Goal: Use online tool/utility: Utilize a website feature to perform a specific function

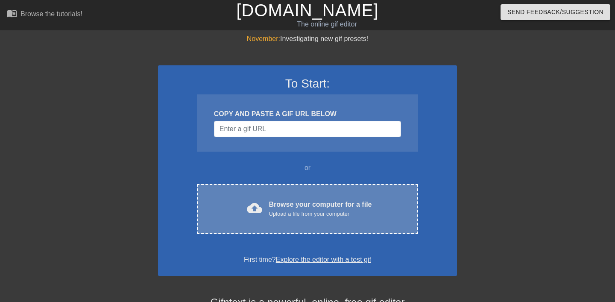
click at [316, 216] on div "Upload a file from your computer" at bounding box center [320, 214] width 103 height 9
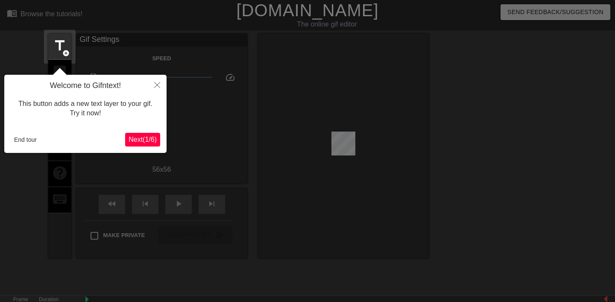
scroll to position [21, 0]
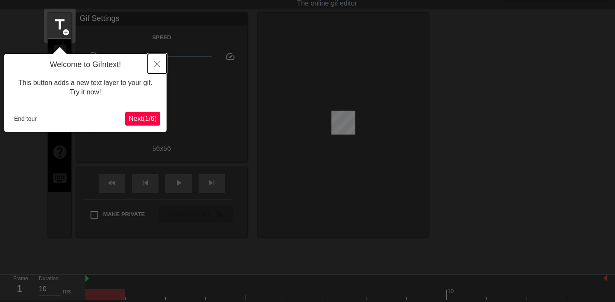
click at [159, 64] on icon "Close" at bounding box center [157, 64] width 6 height 6
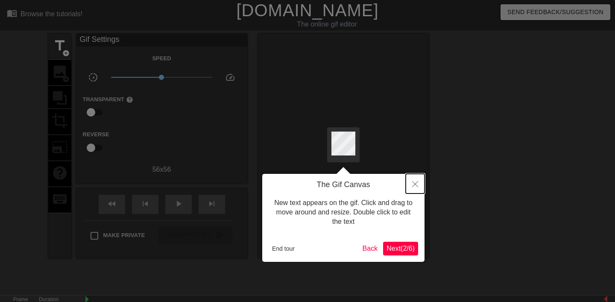
click at [414, 184] on icon "Close" at bounding box center [415, 184] width 6 height 6
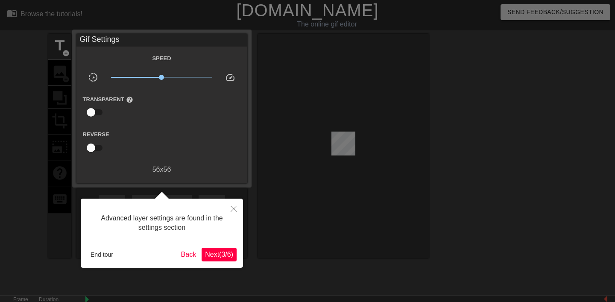
scroll to position [21, 0]
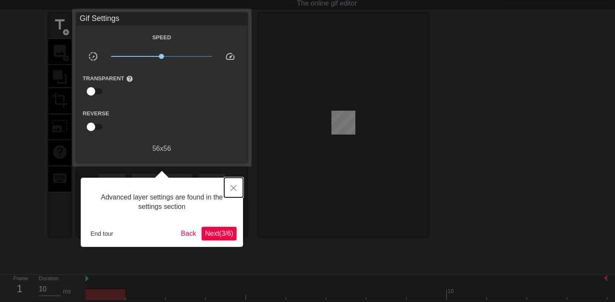
click at [236, 185] on icon "Close" at bounding box center [233, 188] width 6 height 6
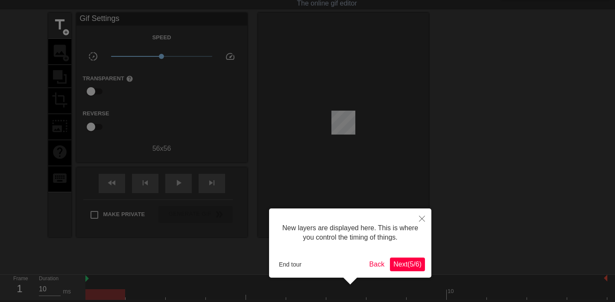
scroll to position [7, 0]
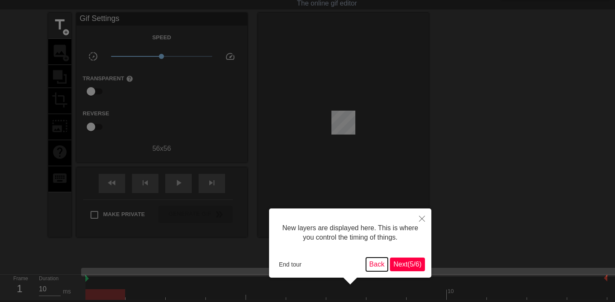
click at [373, 263] on button "Back" at bounding box center [377, 264] width 22 height 14
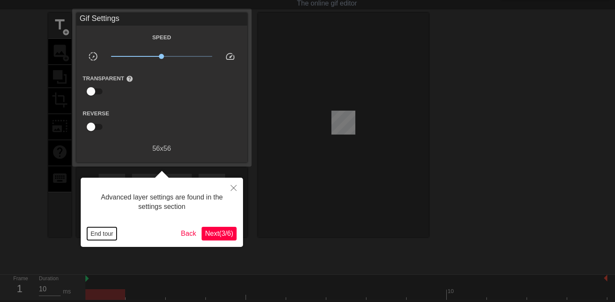
click at [103, 230] on button "End tour" at bounding box center [101, 233] width 29 height 13
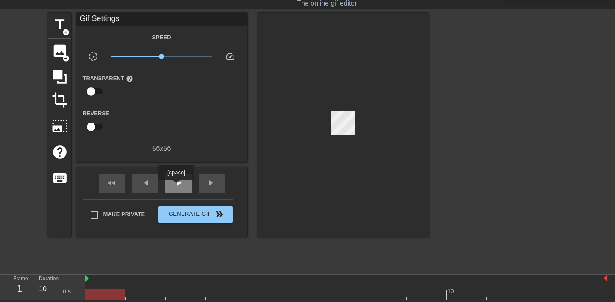
click at [177, 186] on span "play_arrow" at bounding box center [178, 183] width 10 height 10
type input "990"
click at [98, 93] on input "checkbox" at bounding box center [91, 91] width 49 height 16
checkbox input "true"
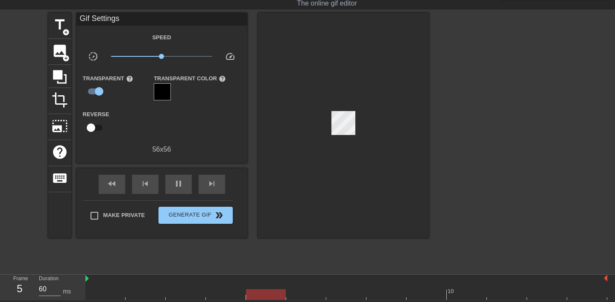
click at [169, 92] on div at bounding box center [162, 91] width 17 height 17
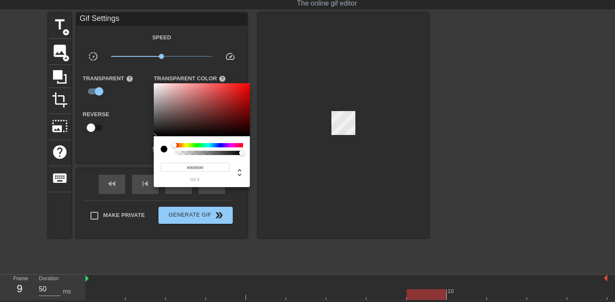
type input "990"
type input "#FFFFFF"
drag, startPoint x: 180, startPoint y: 113, endPoint x: 133, endPoint y: 66, distance: 66.4
click at [133, 66] on div "#FFFFFF hex" at bounding box center [307, 151] width 615 height 302
type input "50"
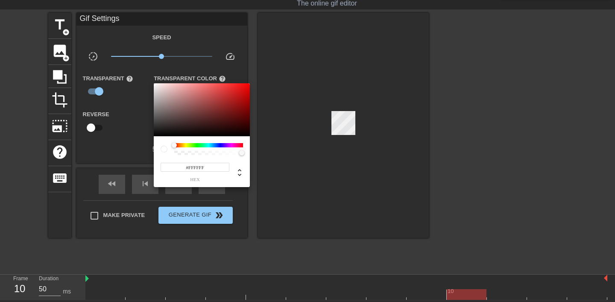
type input "#E4D0D0"
type input "990"
type input "#E6D4D4"
type input "990"
type input "#F1E8E8"
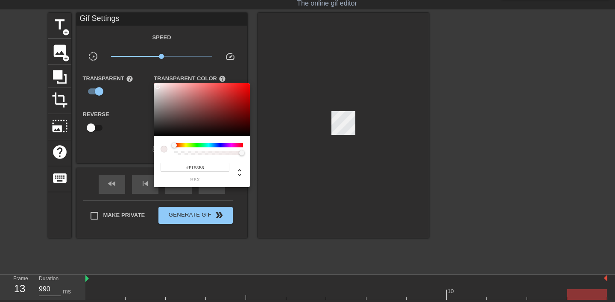
click at [157, 86] on div at bounding box center [157, 86] width 5 height 5
type input "100"
type input "#F92E2E"
click at [155, 85] on div at bounding box center [202, 109] width 96 height 53
type input "990"
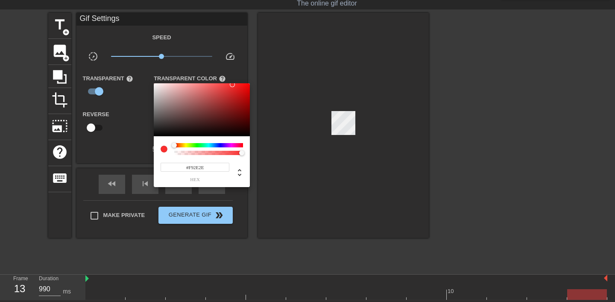
type input "#624141"
click at [187, 116] on div at bounding box center [202, 109] width 96 height 53
type input "990"
type input "#FFFFFF"
type input "60"
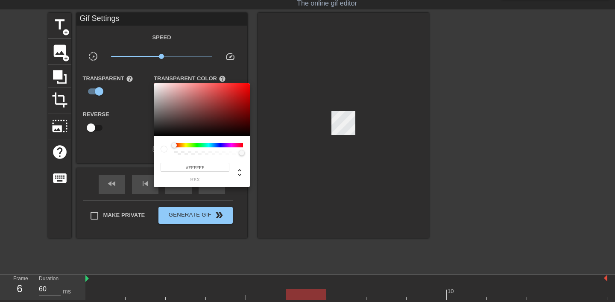
type input "#FF2F2F"
type input "100"
type input "#F9F1F1"
type input "50"
type input "#F5EDED"
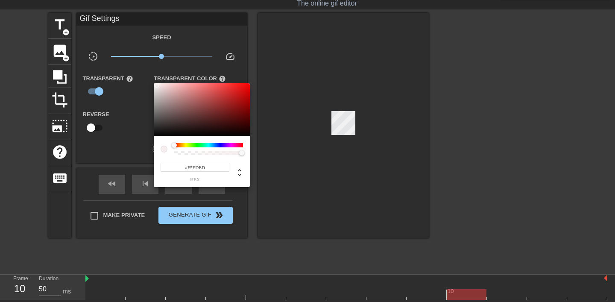
type input "990"
type input "#F5F1F1"
click at [155, 85] on div at bounding box center [202, 109] width 96 height 53
click at [211, 166] on input "#F5F1F1" at bounding box center [194, 167] width 69 height 9
type input "990"
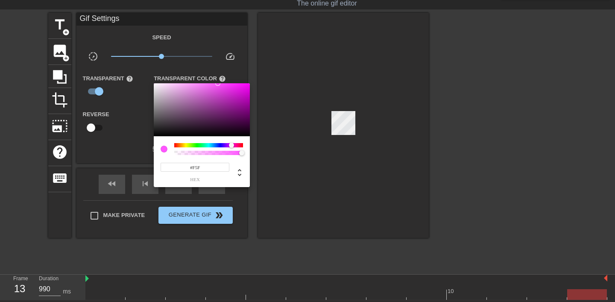
type input "#F5"
type input "50"
type input "#F"
type input "50"
type input "#Ff"
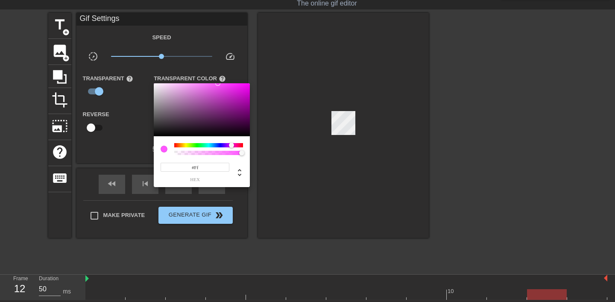
type input "990"
type input "#Fffff"
type input "100"
type input "#Ffffff"
type input "990"
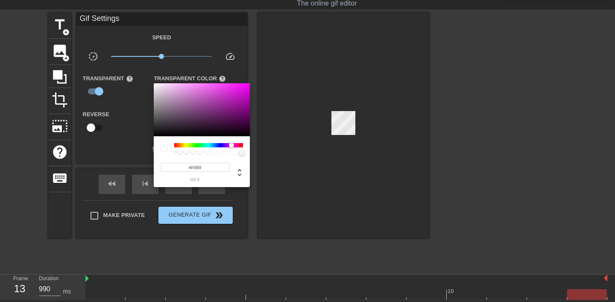
type input "#Ffffff"
click at [214, 167] on input "#Ffffff" at bounding box center [194, 167] width 69 height 9
type input "990"
type input "#F"
type input "60"
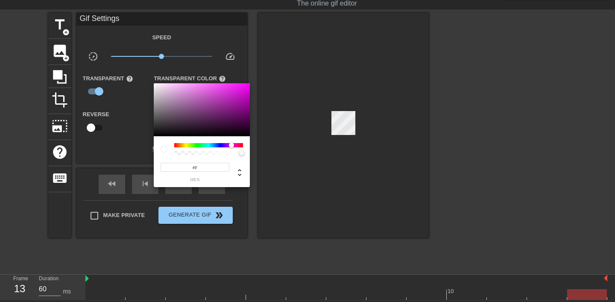
type input "#"
type input "990"
type input "#000"
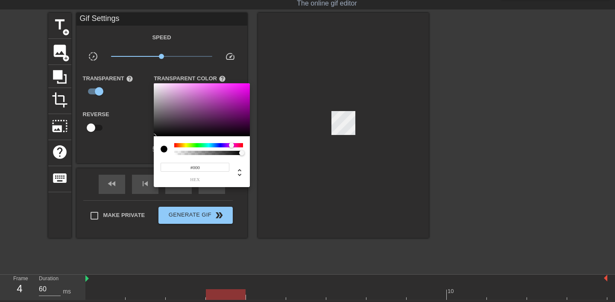
type input "50"
type input "#0000"
type input "990"
type input "#"
type input "50"
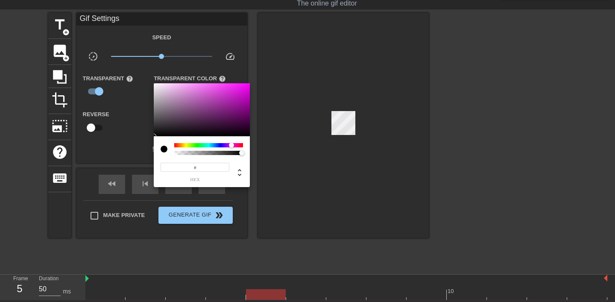
type input "#f"
type input "990"
type input "#fff"
type input "50"
type input "#fff"
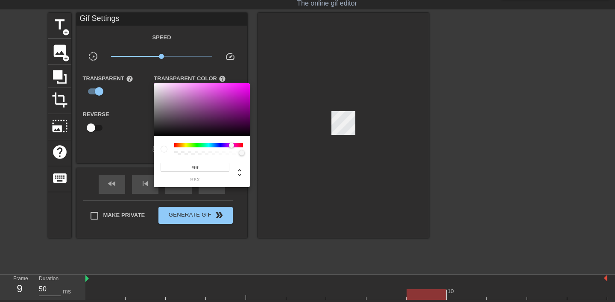
type input "990"
type input "#FFFFFF"
click at [130, 150] on div at bounding box center [307, 151] width 615 height 302
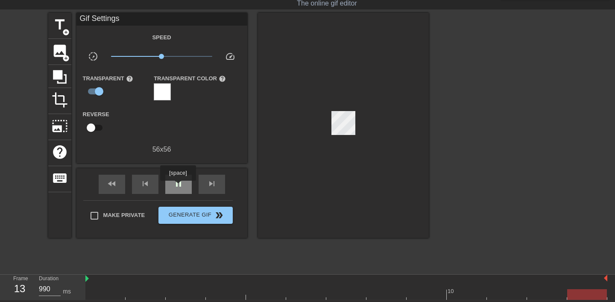
type input "10"
click at [179, 187] on span "pause" at bounding box center [178, 183] width 10 height 10
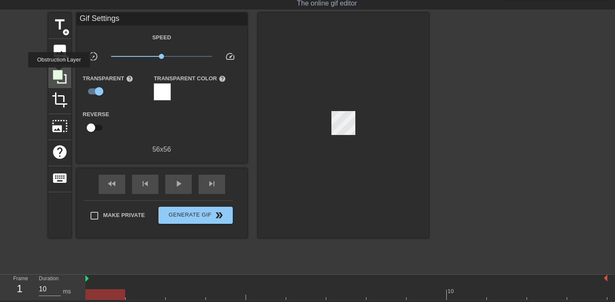
click at [60, 73] on icon at bounding box center [60, 77] width 14 height 14
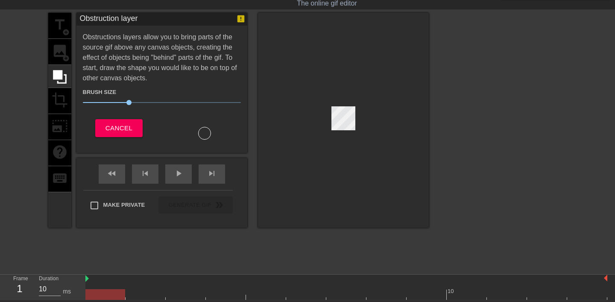
scroll to position [0, 0]
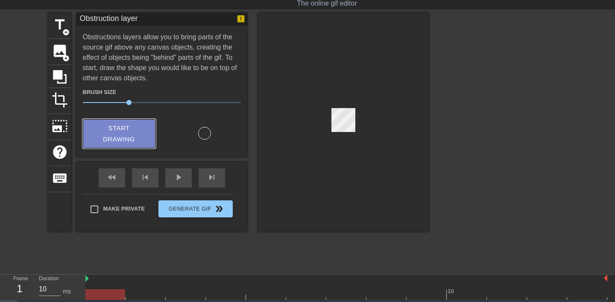
click at [125, 126] on span "Start Drawing" at bounding box center [119, 134] width 52 height 23
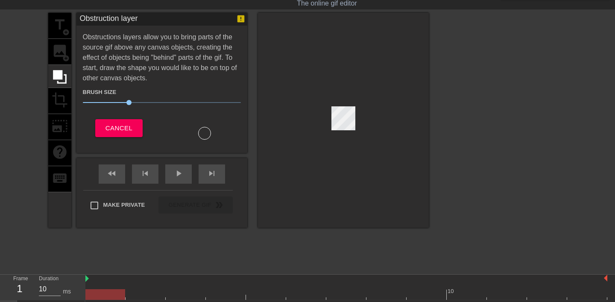
click at [327, 116] on div at bounding box center [343, 120] width 171 height 215
